Goal: Information Seeking & Learning: Learn about a topic

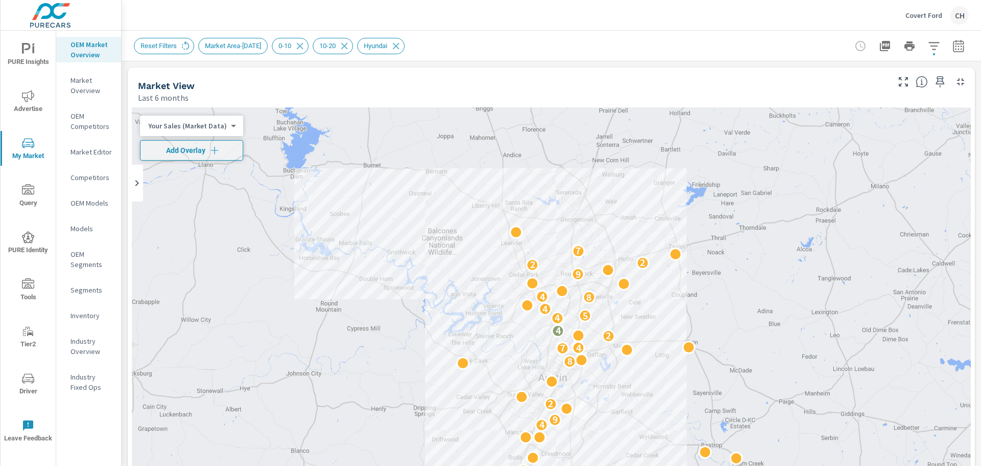
click at [924, 18] on p "Covert Ford" at bounding box center [924, 15] width 37 height 9
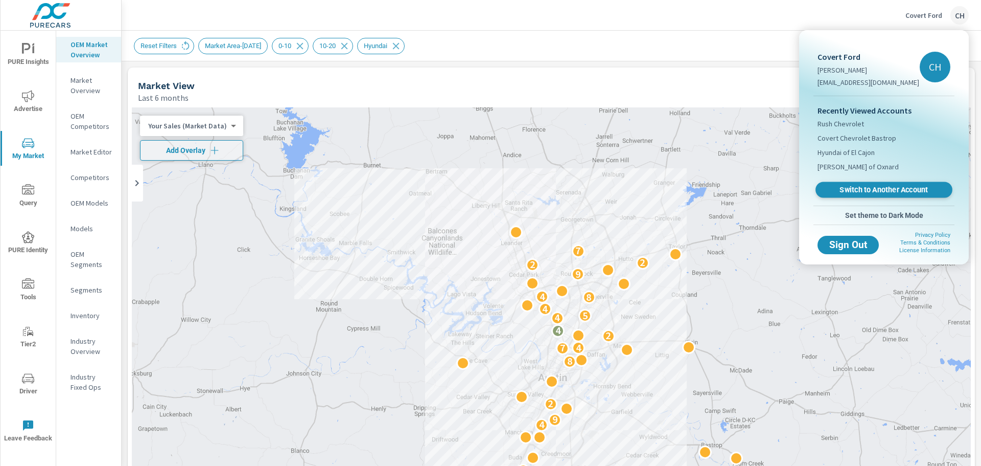
click at [875, 188] on span "Switch to Another Account" at bounding box center [883, 190] width 125 height 10
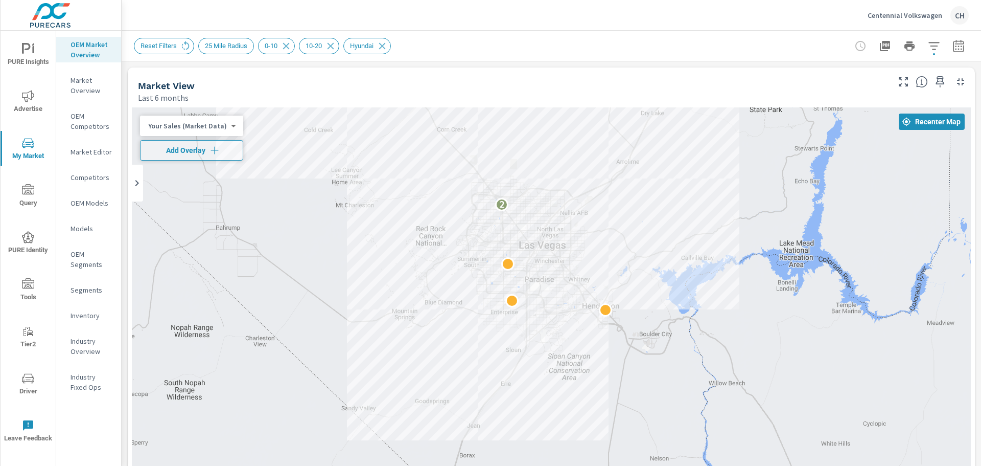
drag, startPoint x: 706, startPoint y: 354, endPoint x: 652, endPoint y: 235, distance: 130.8
click at [652, 235] on div "2" at bounding box center [987, 473] width 981 height 552
click at [217, 148] on icon "button" at bounding box center [215, 150] width 10 height 10
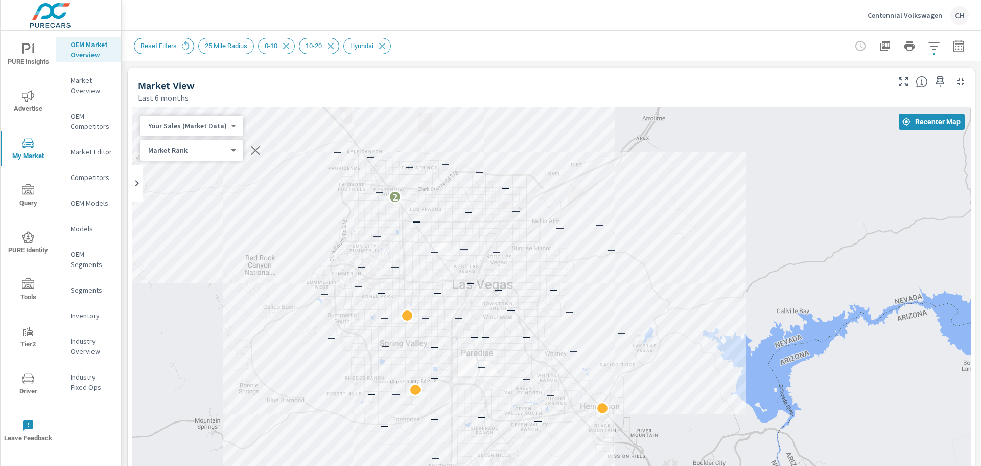
click at [225, 128] on body "PURE Insights Advertise My Market Query PURE Identity Tools Tier2 Driver Leave …" at bounding box center [490, 233] width 981 height 466
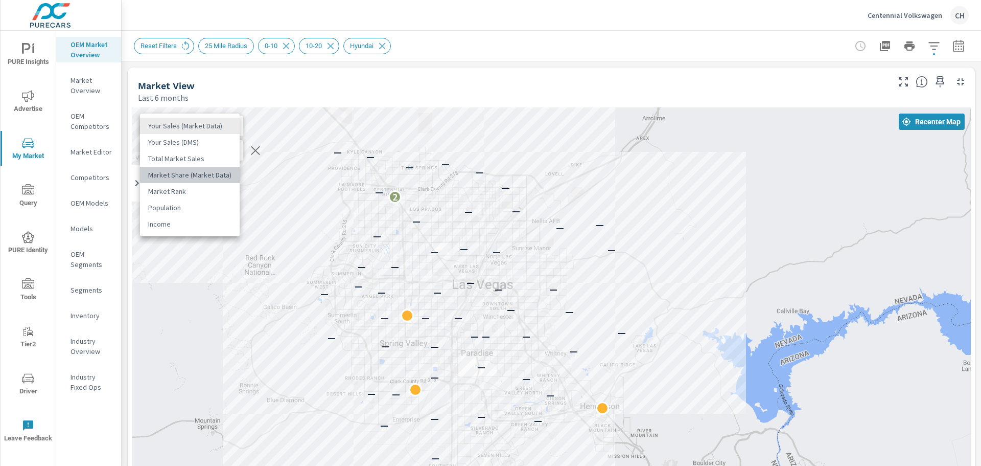
click at [211, 175] on li "Market Share (Market Data)" at bounding box center [190, 175] width 100 height 16
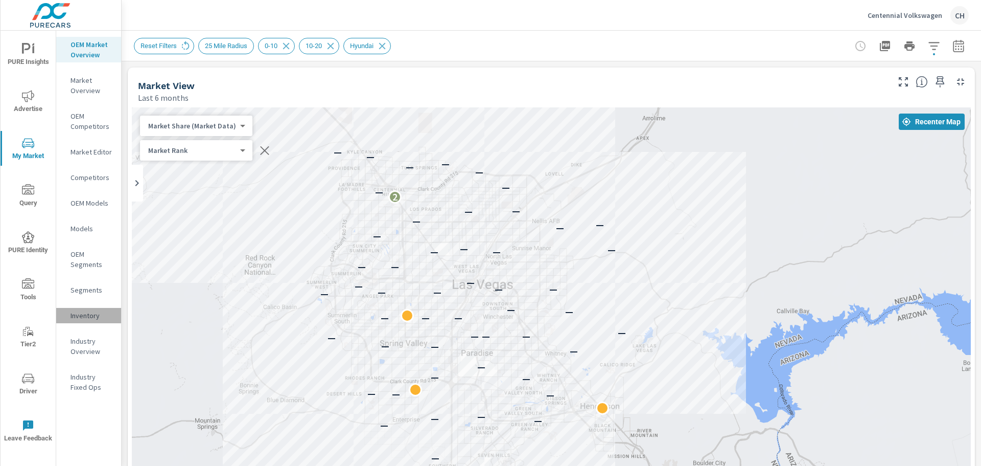
click at [86, 315] on p "Inventory" at bounding box center [92, 315] width 42 height 10
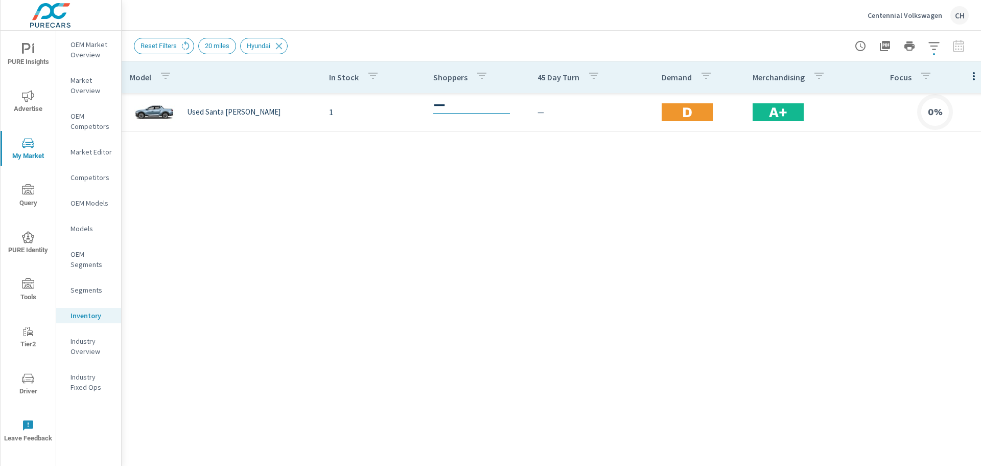
click at [84, 87] on p "Market Overview" at bounding box center [92, 85] width 42 height 20
